Goal: Find specific page/section: Find specific page/section

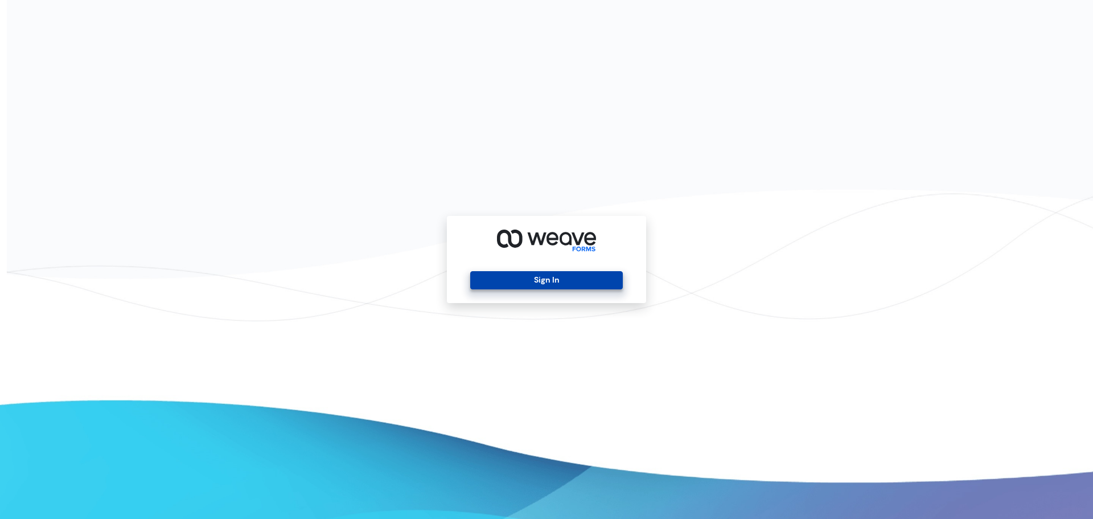
click at [571, 285] on button "Sign In" at bounding box center [546, 280] width 152 height 18
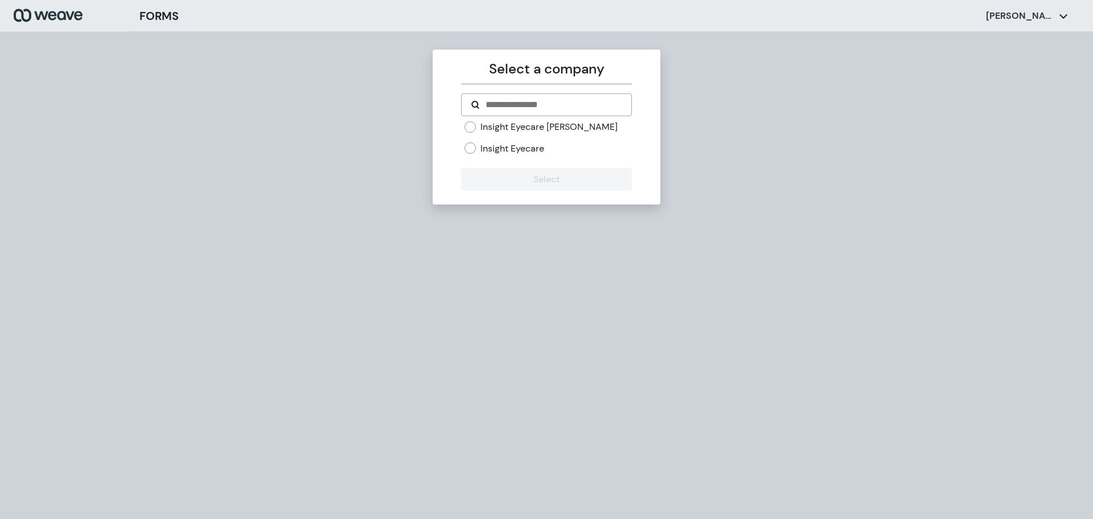
click at [501, 146] on label "Insight Eyecare" at bounding box center [512, 148] width 64 height 13
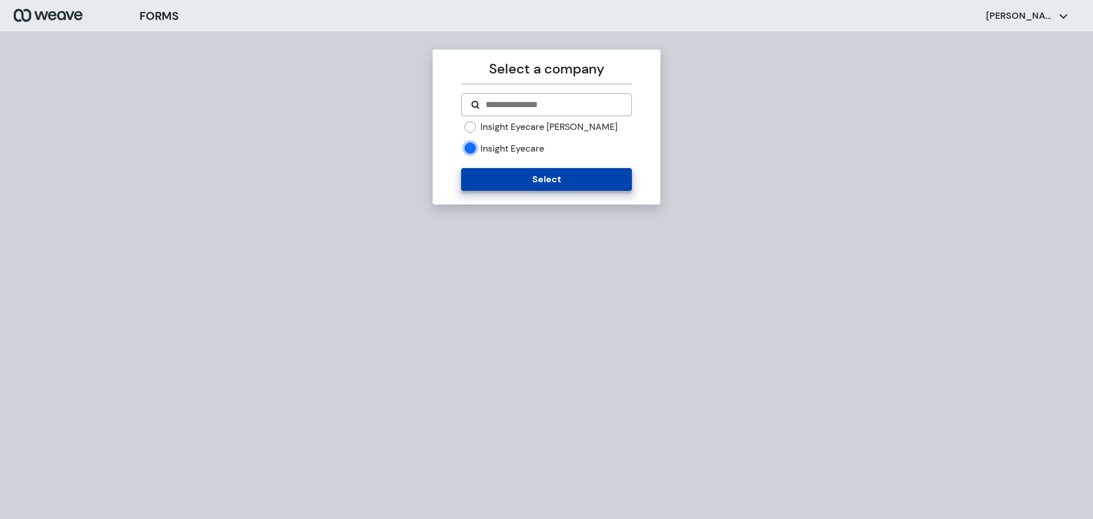
click at [508, 184] on button "Select" at bounding box center [546, 179] width 170 height 23
